Goal: Task Accomplishment & Management: Complete application form

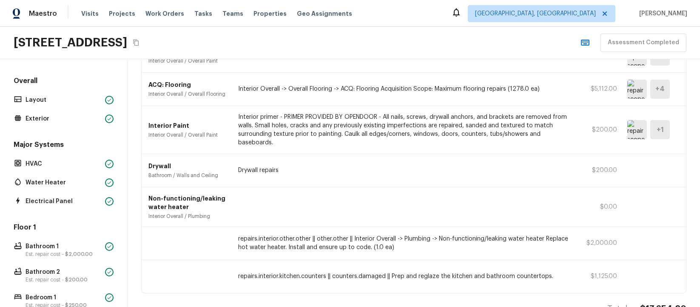
scroll to position [340, 0]
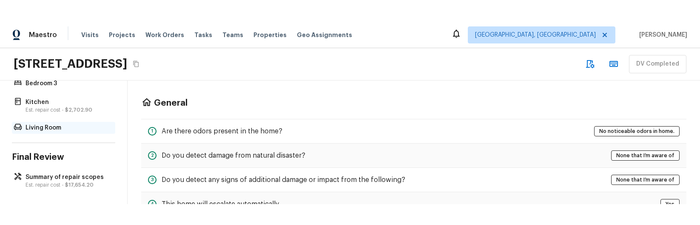
scroll to position [301, 0]
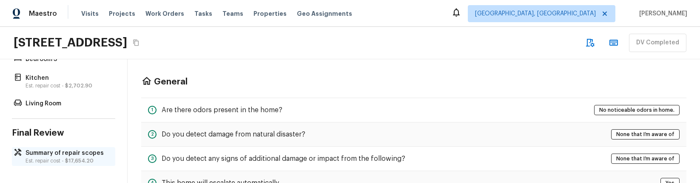
click at [66, 154] on p "Summary of repair scopes" at bounding box center [68, 153] width 85 height 9
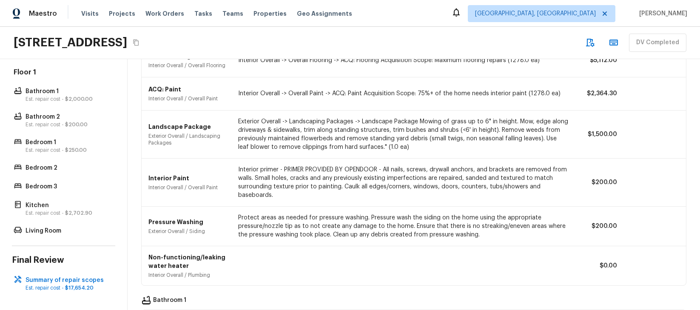
scroll to position [0, 0]
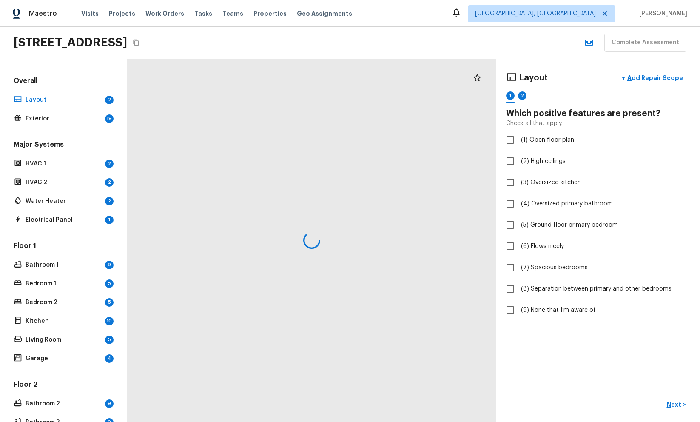
click at [539, 44] on div "[STREET_ADDRESS] Complete Assessment" at bounding box center [350, 43] width 700 height 32
checkbox input "true"
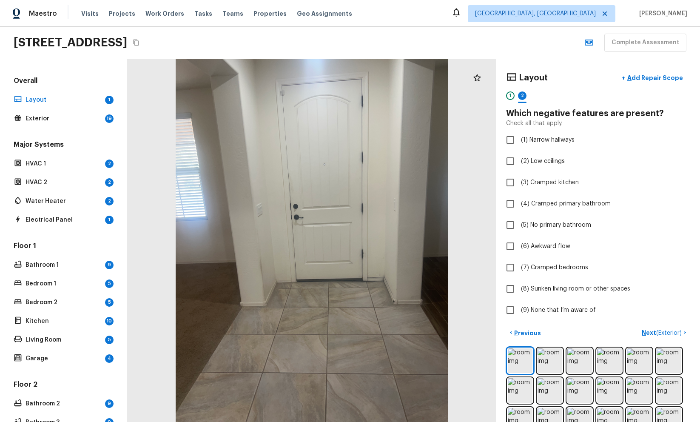
checkbox input "true"
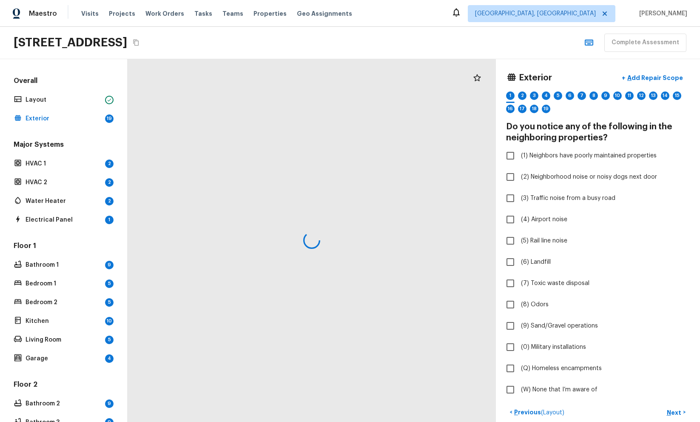
checkbox input "true"
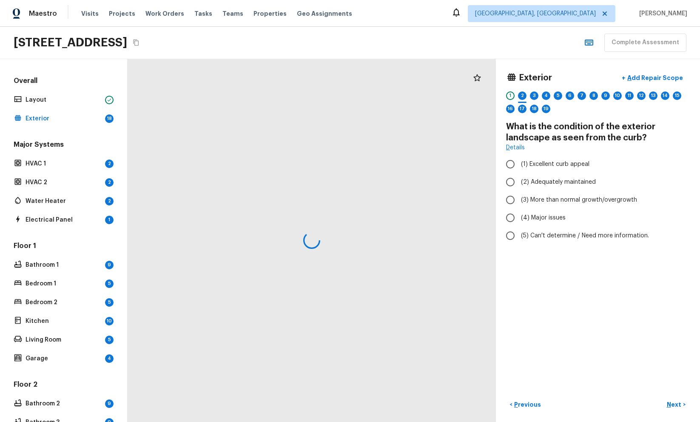
radio input "true"
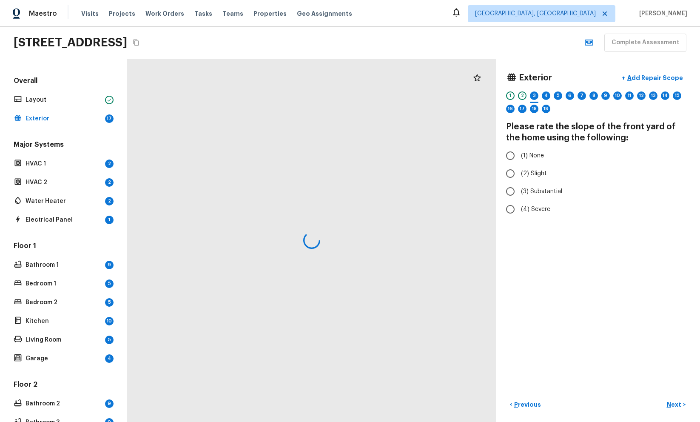
radio input "false"
radio input "true"
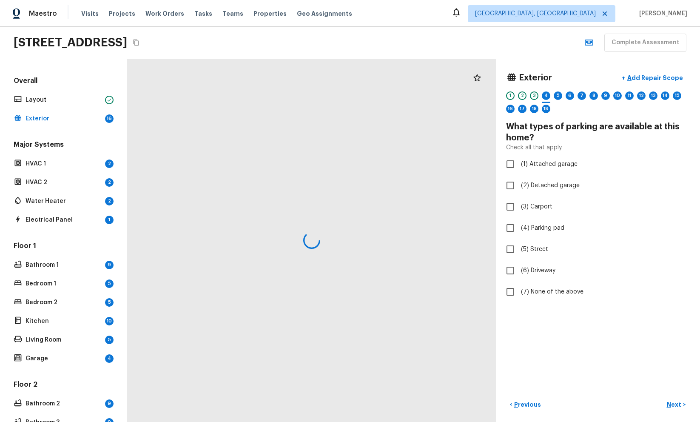
checkbox input "true"
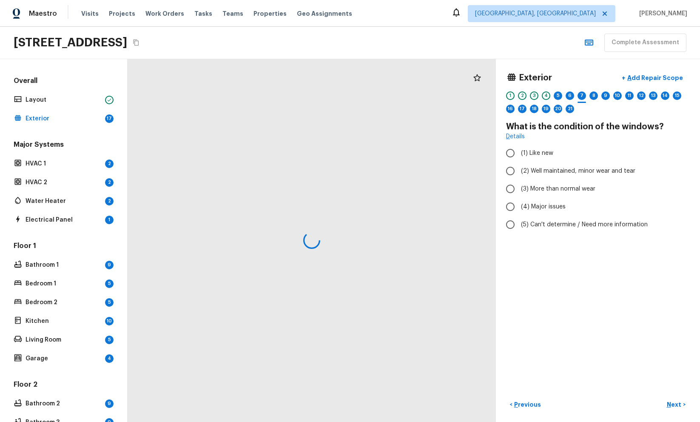
radio input "true"
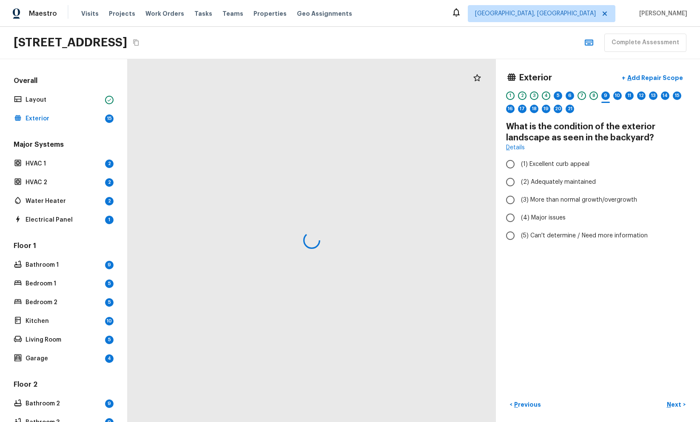
radio input "true"
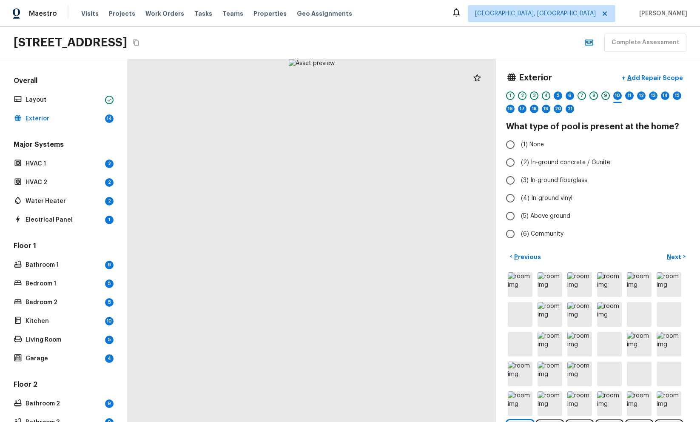
radio input "true"
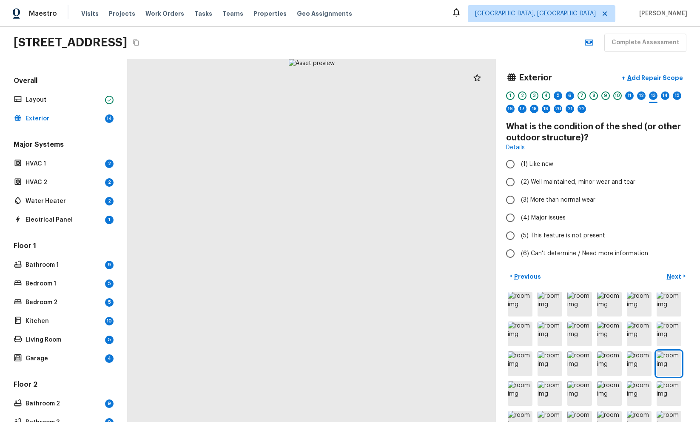
radio input "true"
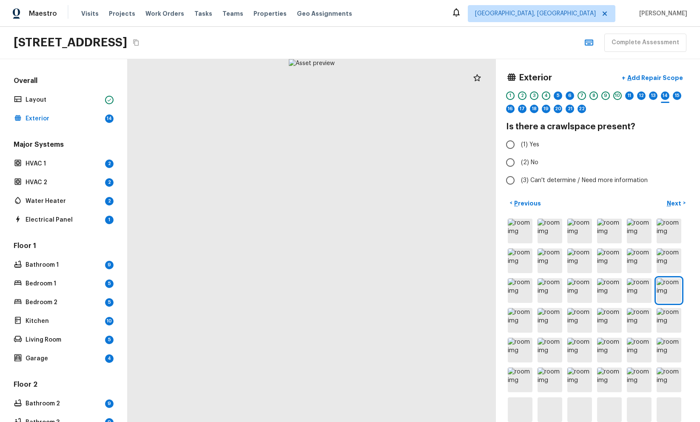
radio input "true"
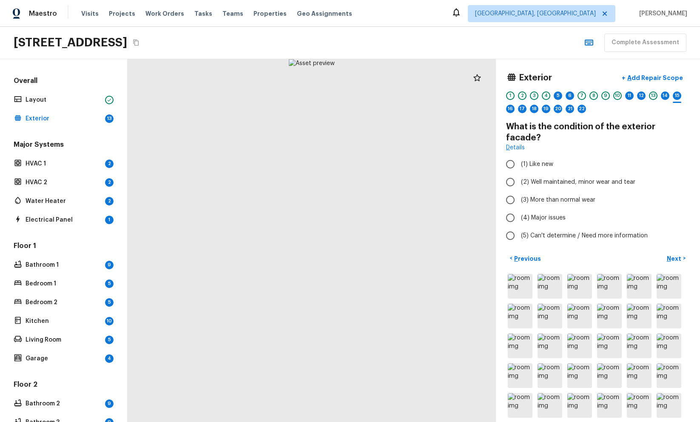
radio input "true"
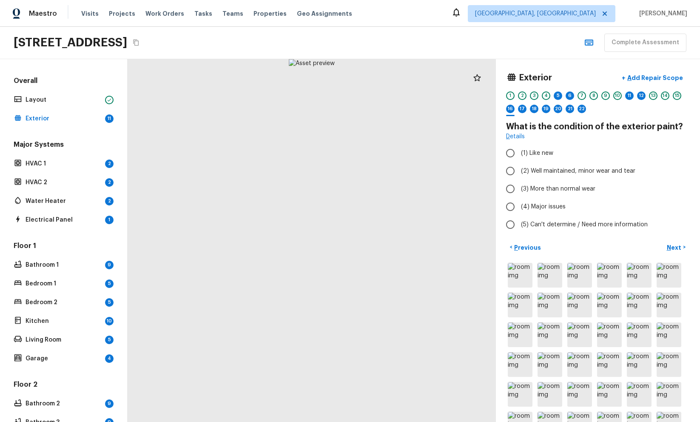
radio input "true"
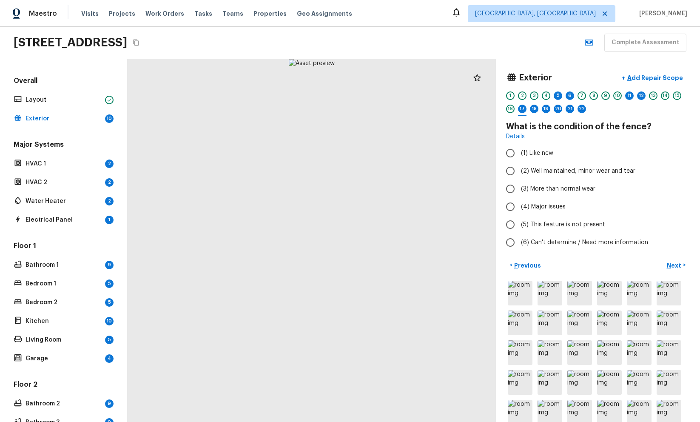
radio input "true"
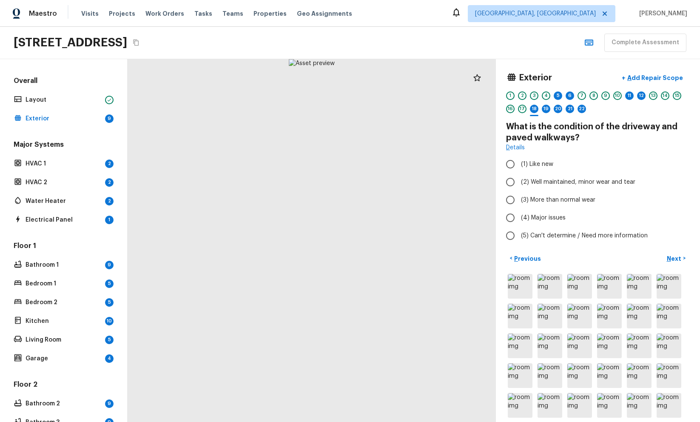
radio input "true"
radio input "false"
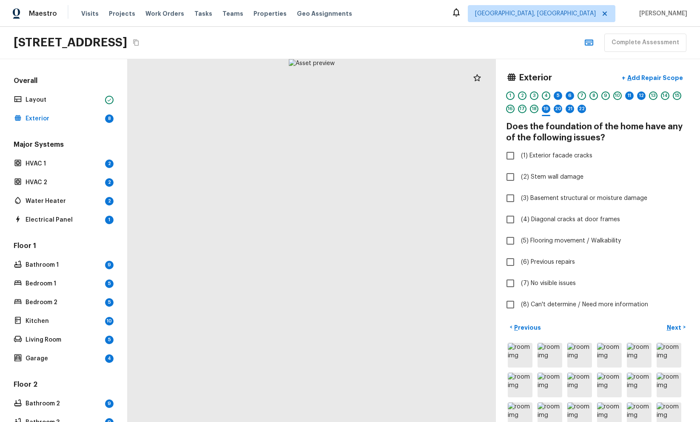
checkbox input "true"
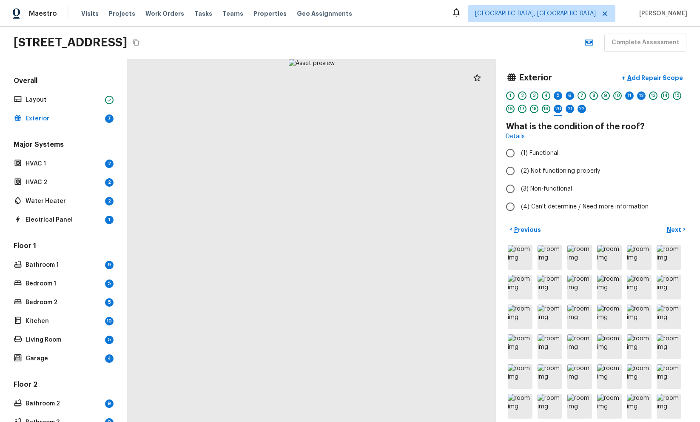
radio input "true"
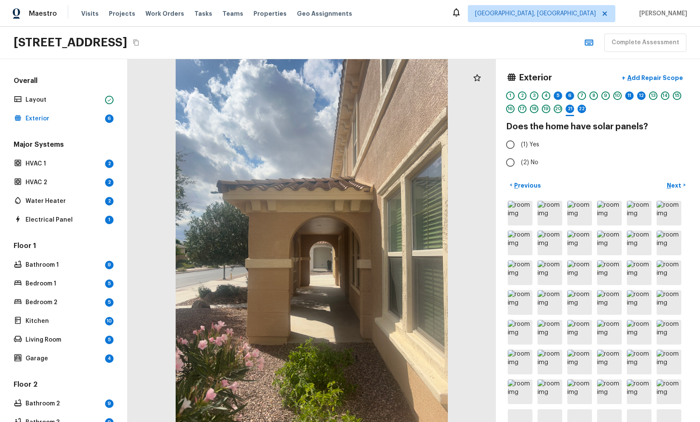
radio input "true"
click at [169, 3] on div "Maestro Visits Projects Work Orders Tasks Teams Properties Geo Assignments Albu…" at bounding box center [350, 13] width 700 height 27
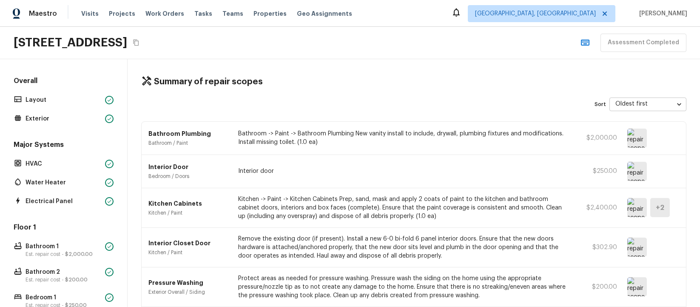
scroll to position [340, 0]
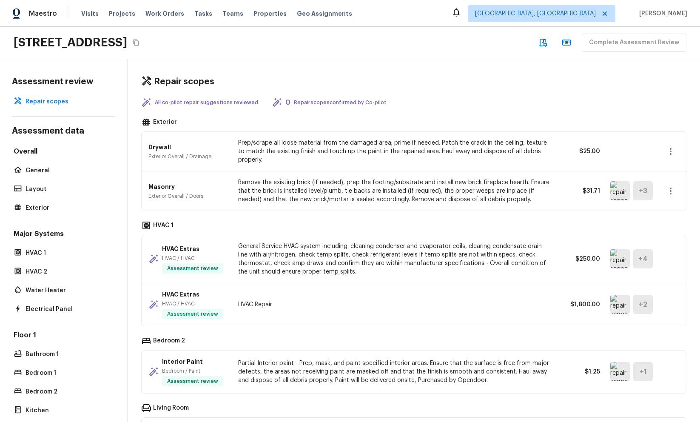
click at [536, 91] on div "Repair scopes All co-pilot repair suggestions reviewed 0 Repair scopes confirme…" at bounding box center [414, 240] width 573 height 363
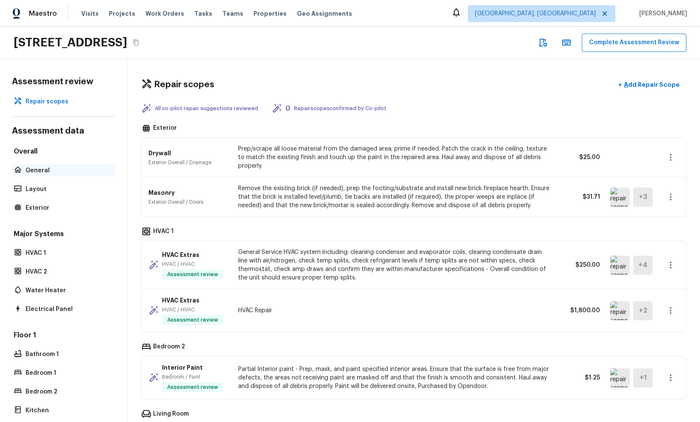
click at [85, 168] on p "General" at bounding box center [68, 170] width 85 height 9
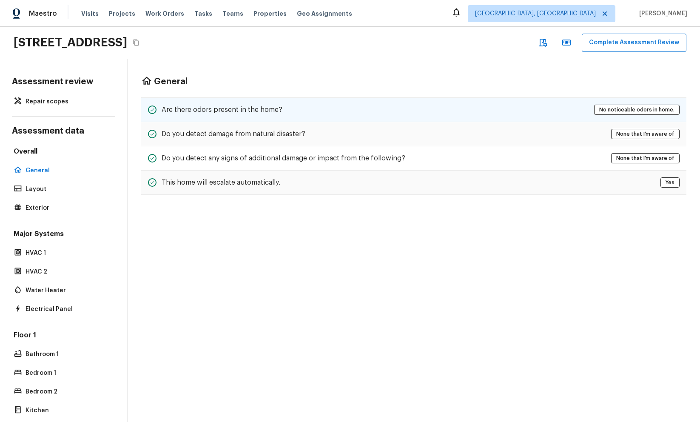
click at [522, 114] on div "Are there odors present in the home? No noticeable odors in home." at bounding box center [414, 109] width 546 height 25
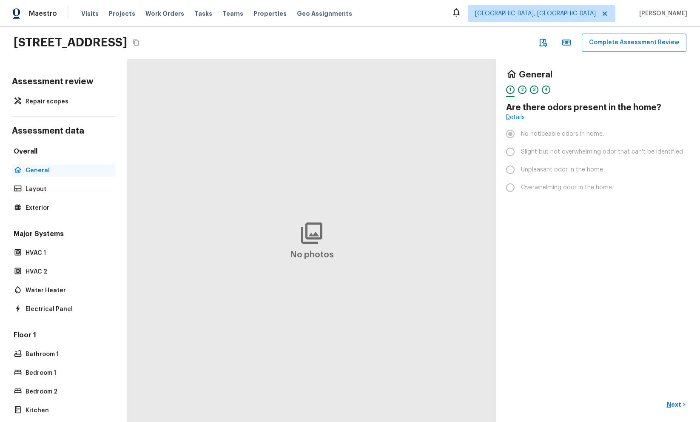
click at [60, 172] on p "General" at bounding box center [68, 170] width 85 height 9
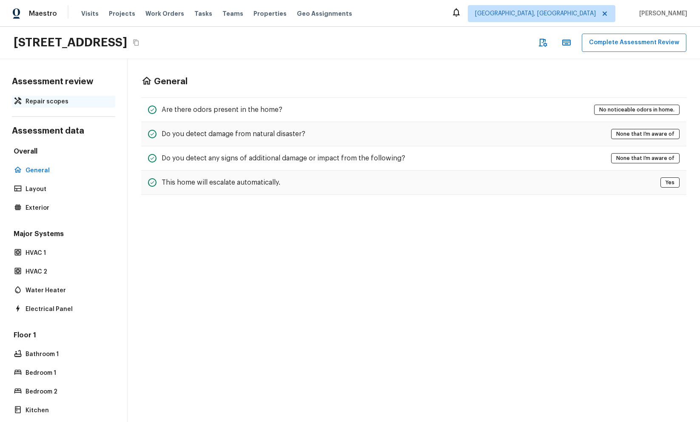
click at [80, 102] on p "Repair scopes" at bounding box center [68, 101] width 85 height 9
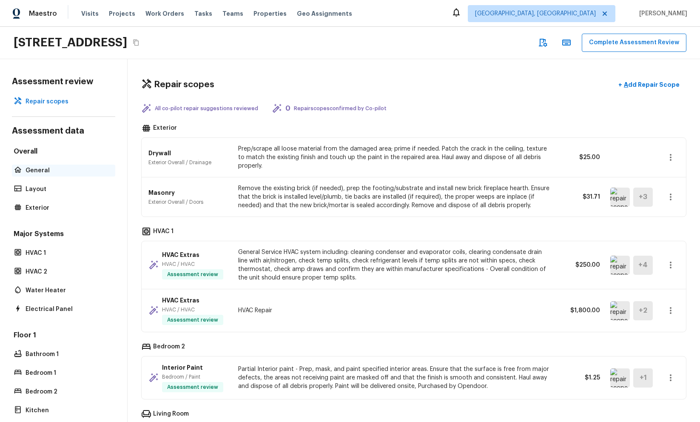
click at [43, 172] on p "General" at bounding box center [68, 170] width 85 height 9
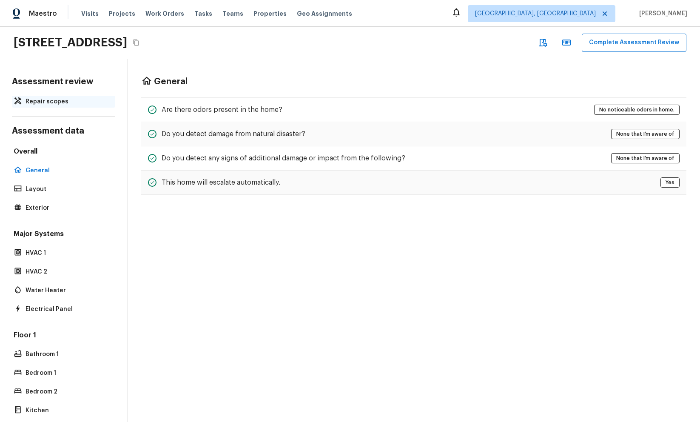
click at [76, 102] on p "Repair scopes" at bounding box center [68, 101] width 85 height 9
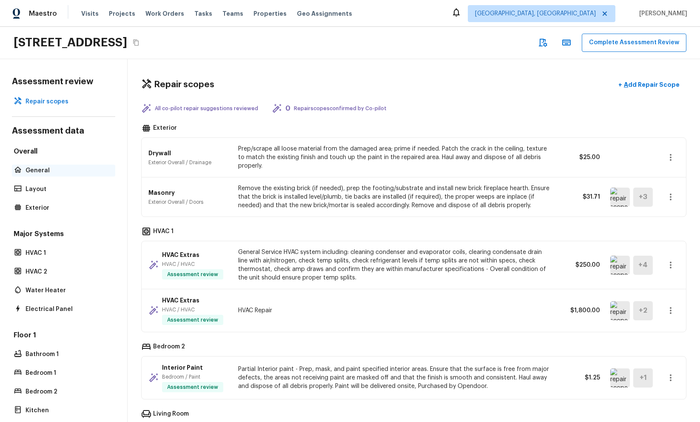
click at [86, 169] on p "General" at bounding box center [68, 170] width 85 height 9
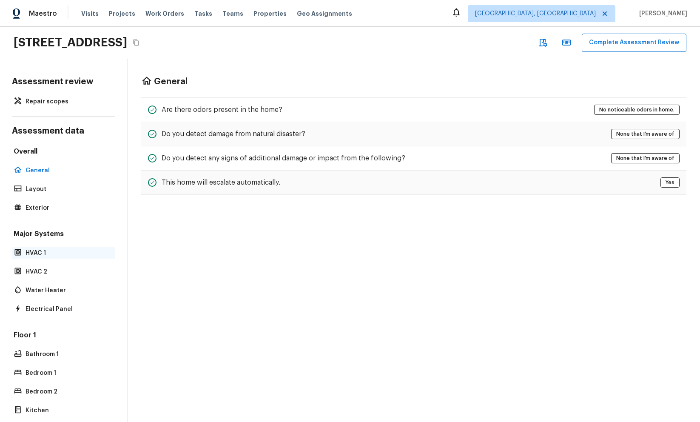
click at [37, 250] on p "HVAC 1" at bounding box center [68, 253] width 85 height 9
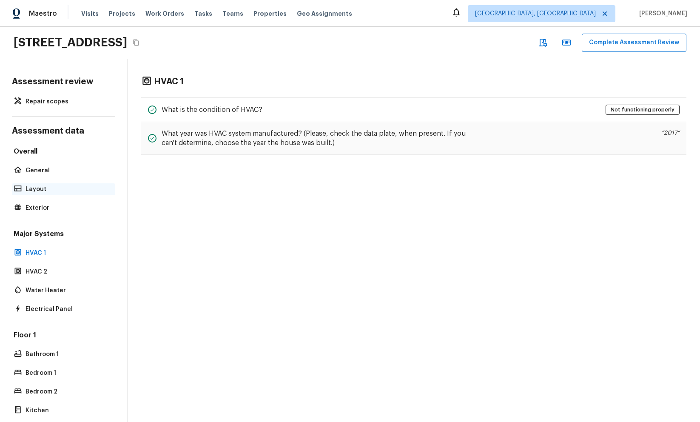
click at [47, 186] on p "Layout" at bounding box center [68, 189] width 85 height 9
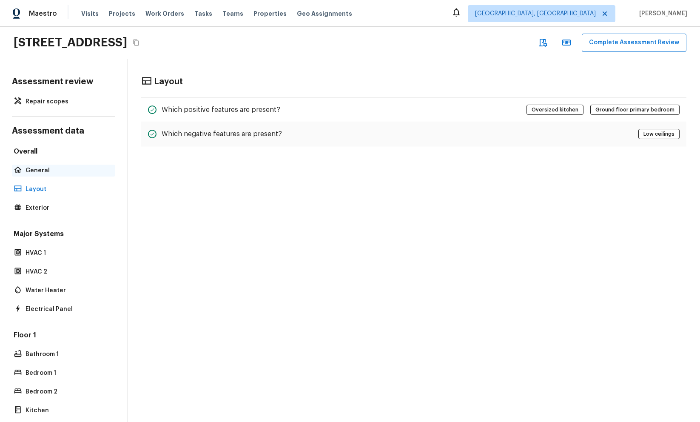
click at [47, 175] on div "General" at bounding box center [63, 171] width 103 height 12
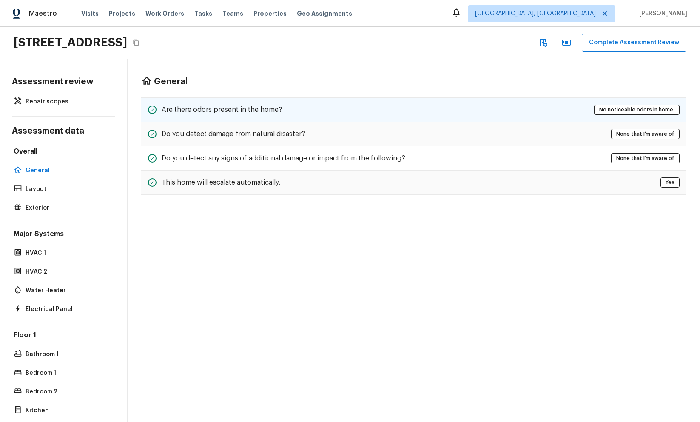
click at [326, 105] on div "Are there odors present in the home? No noticeable odors in home." at bounding box center [414, 109] width 546 height 25
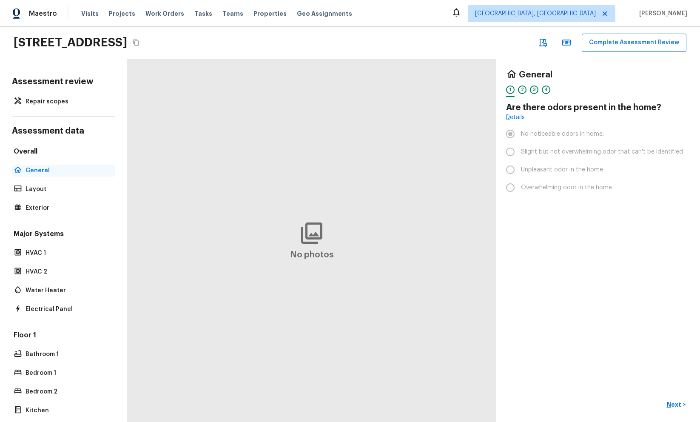
click at [66, 174] on p "General" at bounding box center [68, 170] width 85 height 9
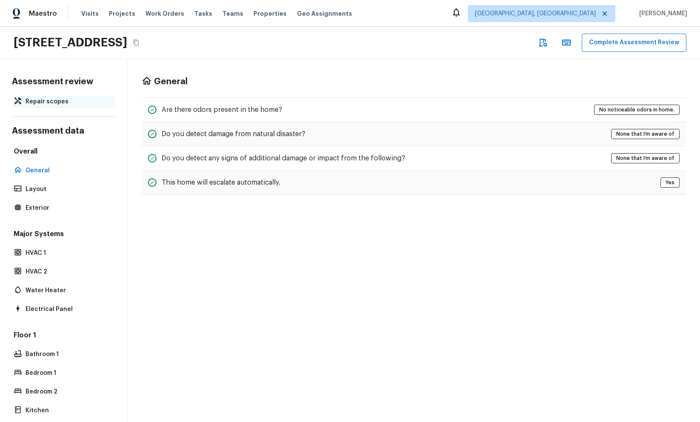
click at [72, 106] on p "Repair scopes" at bounding box center [68, 101] width 85 height 9
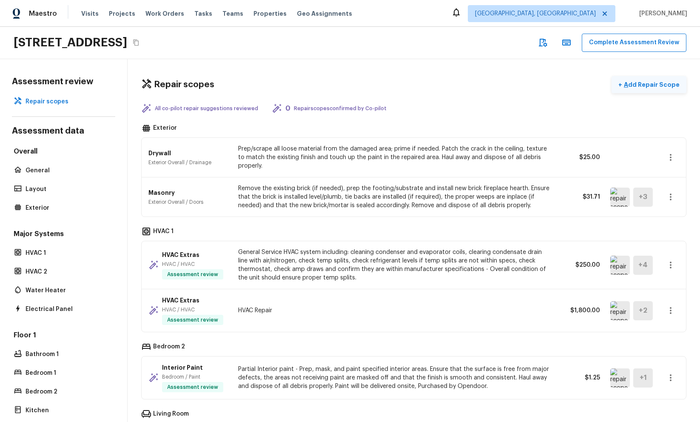
click at [675, 87] on p "Add Repair Scope" at bounding box center [651, 84] width 57 height 9
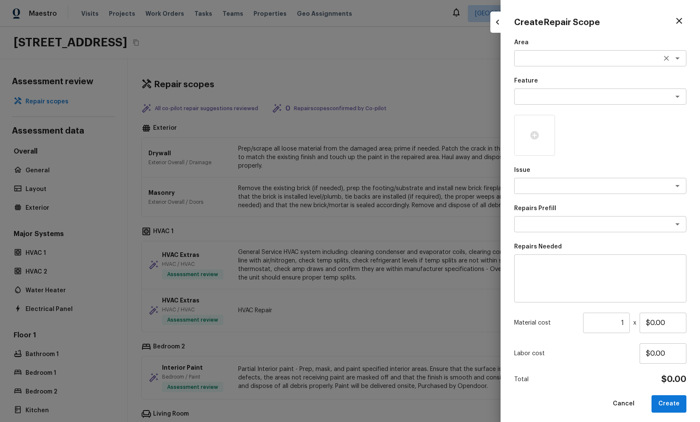
click at [647, 56] on textarea at bounding box center [588, 58] width 141 height 9
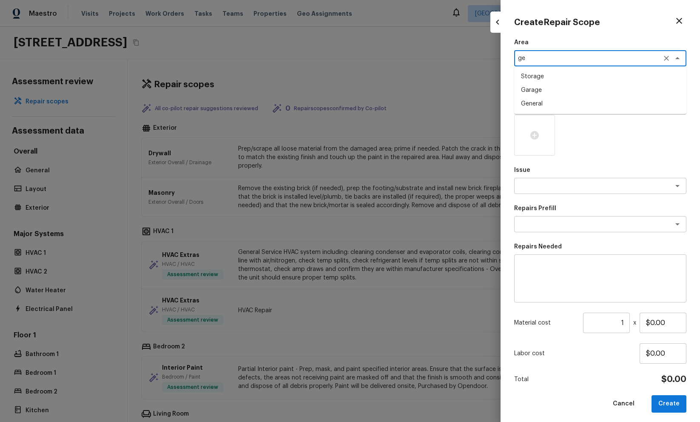
click at [584, 104] on li "General" at bounding box center [601, 104] width 172 height 14
type textarea "General"
click at [584, 95] on textarea at bounding box center [588, 96] width 141 height 9
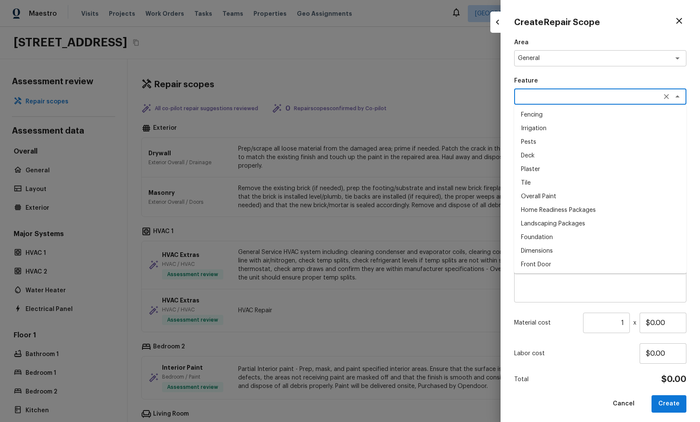
click at [586, 43] on p "Area" at bounding box center [601, 42] width 172 height 9
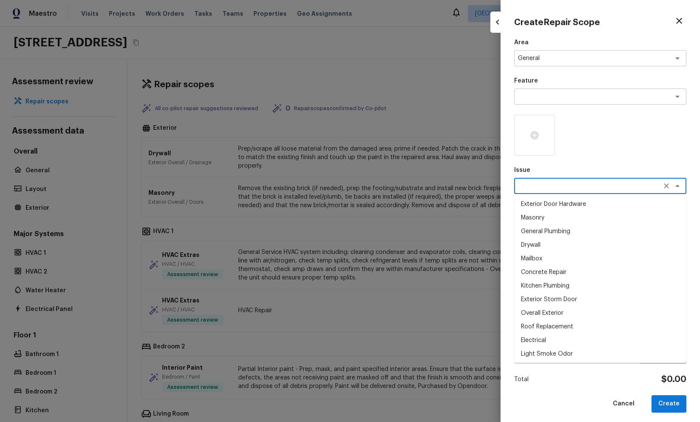
click at [585, 183] on textarea at bounding box center [588, 186] width 141 height 9
click at [567, 209] on li "Exterior Door Hardware" at bounding box center [601, 204] width 172 height 14
type textarea "Exterior Door Hardware"
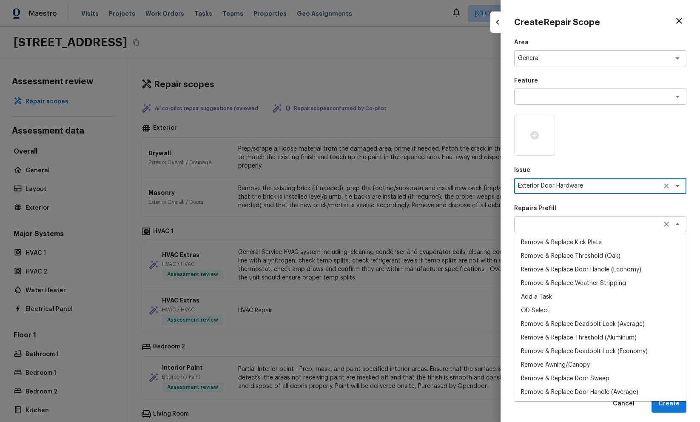
click at [568, 220] on div "x ​" at bounding box center [601, 224] width 172 height 16
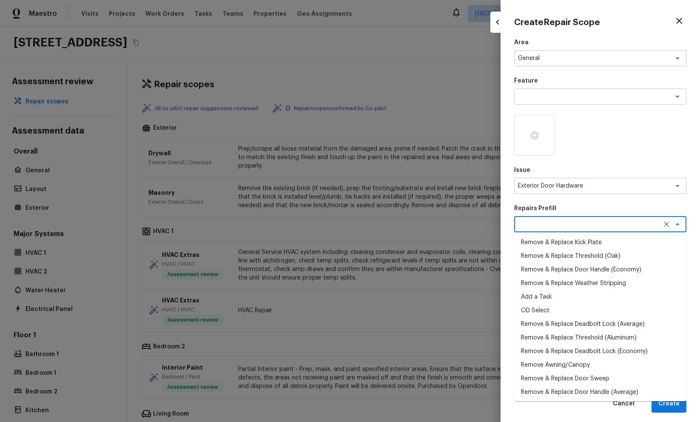
click at [566, 257] on li "Remove & Replace Threshold (Oak)" at bounding box center [601, 256] width 172 height 14
type textarea "Remove & Replace Threshold (Oak)"
type textarea "Remove the existing threshold, prep the area, apply a thick bead of exterior se…"
type input "$17.50"
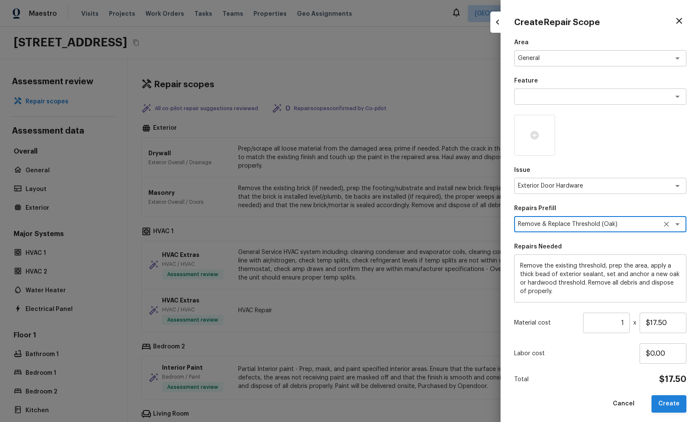
click at [664, 409] on button "Create" at bounding box center [669, 403] width 35 height 17
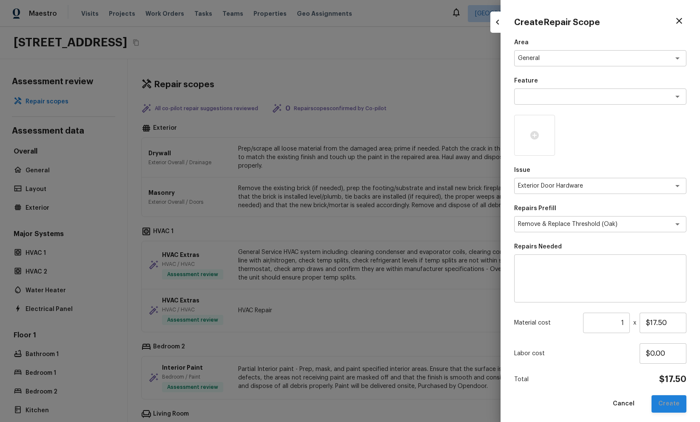
type input "$0.00"
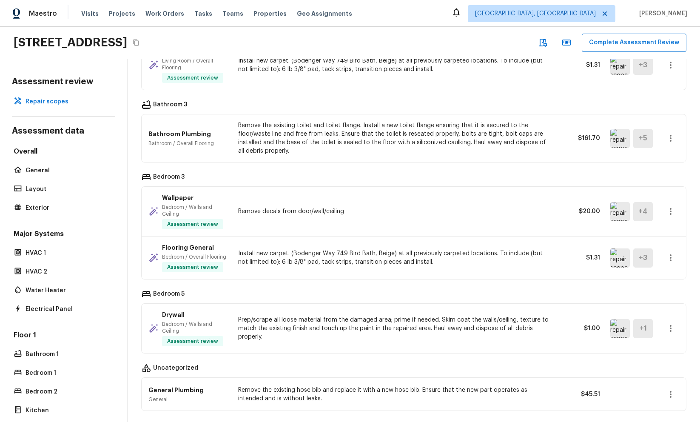
scroll to position [492, 0]
